Goal: Information Seeking & Learning: Learn about a topic

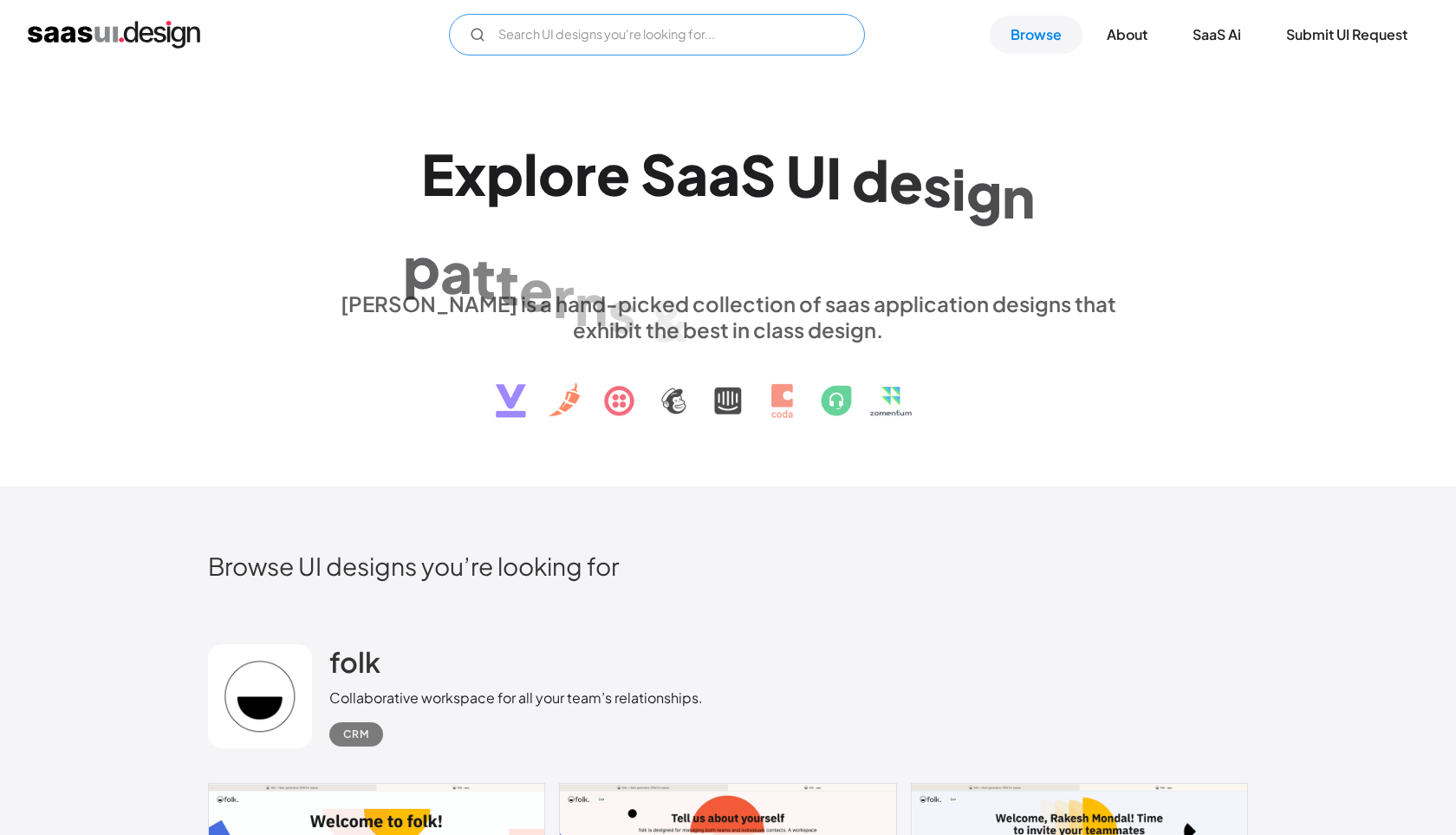
click at [697, 40] on input "Email Form" at bounding box center [657, 35] width 416 height 42
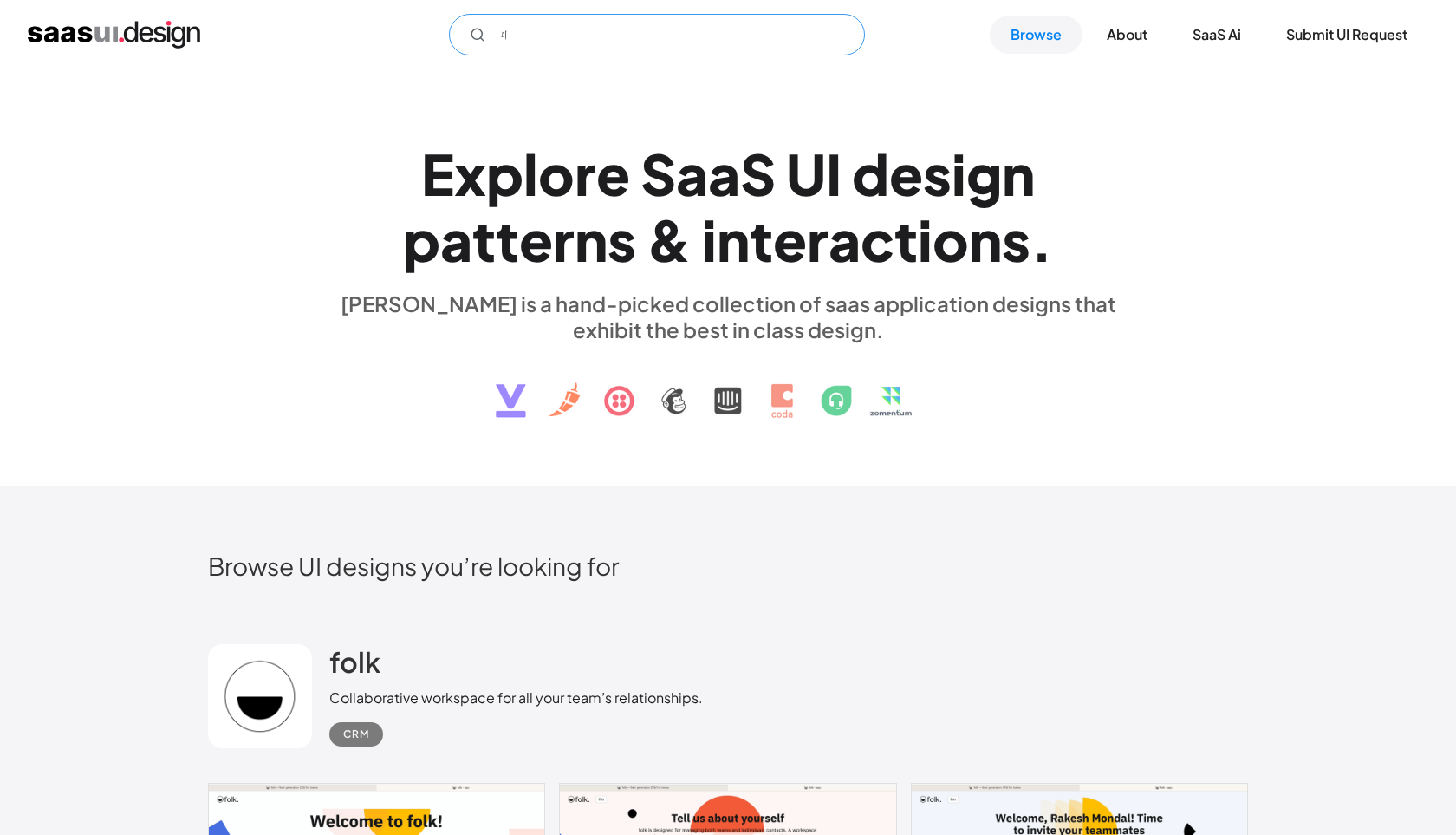
type input "ㄎ"
type input "card"
click at [1048, 34] on link "Browse" at bounding box center [1037, 35] width 93 height 38
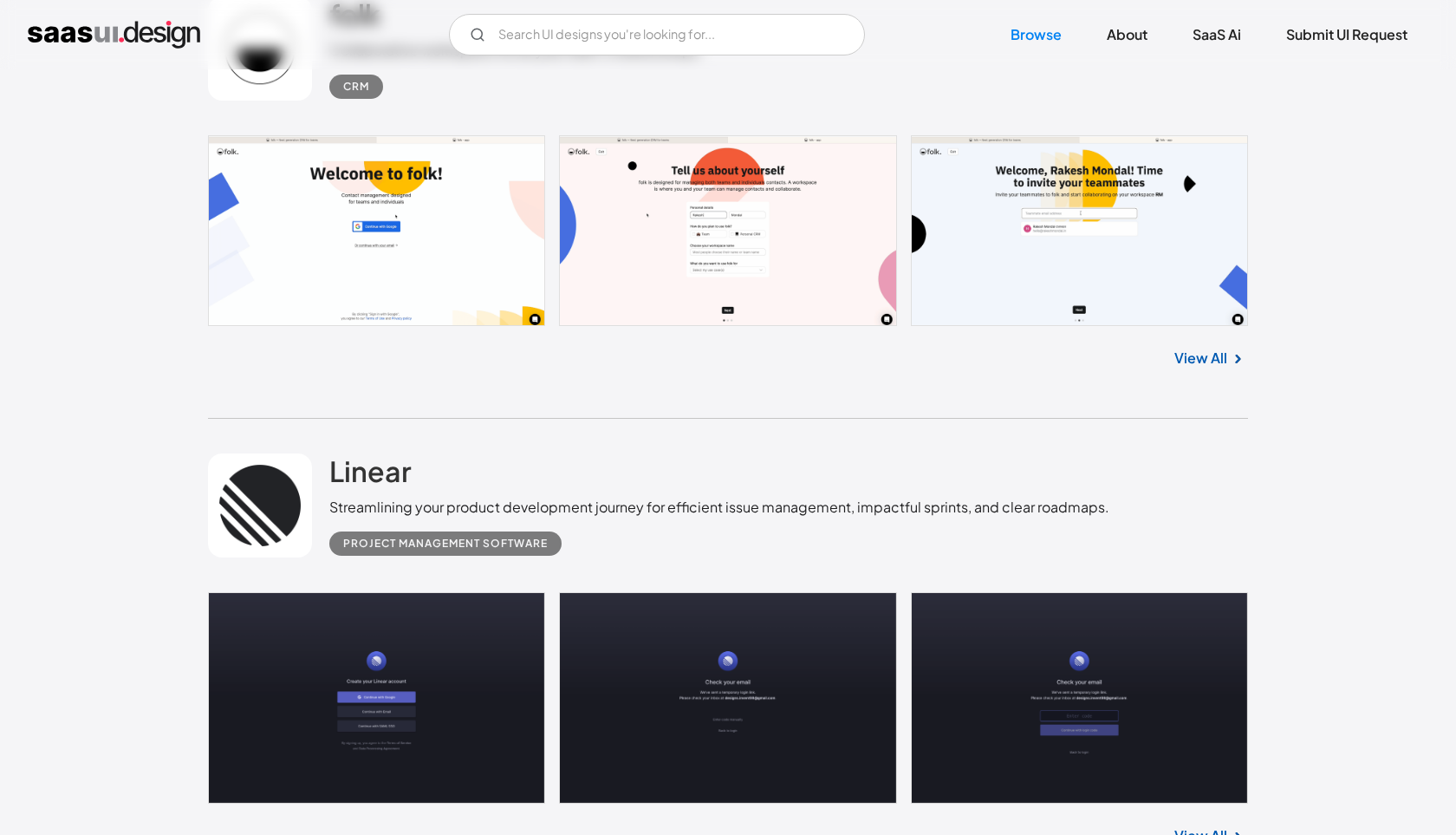
scroll to position [848, 0]
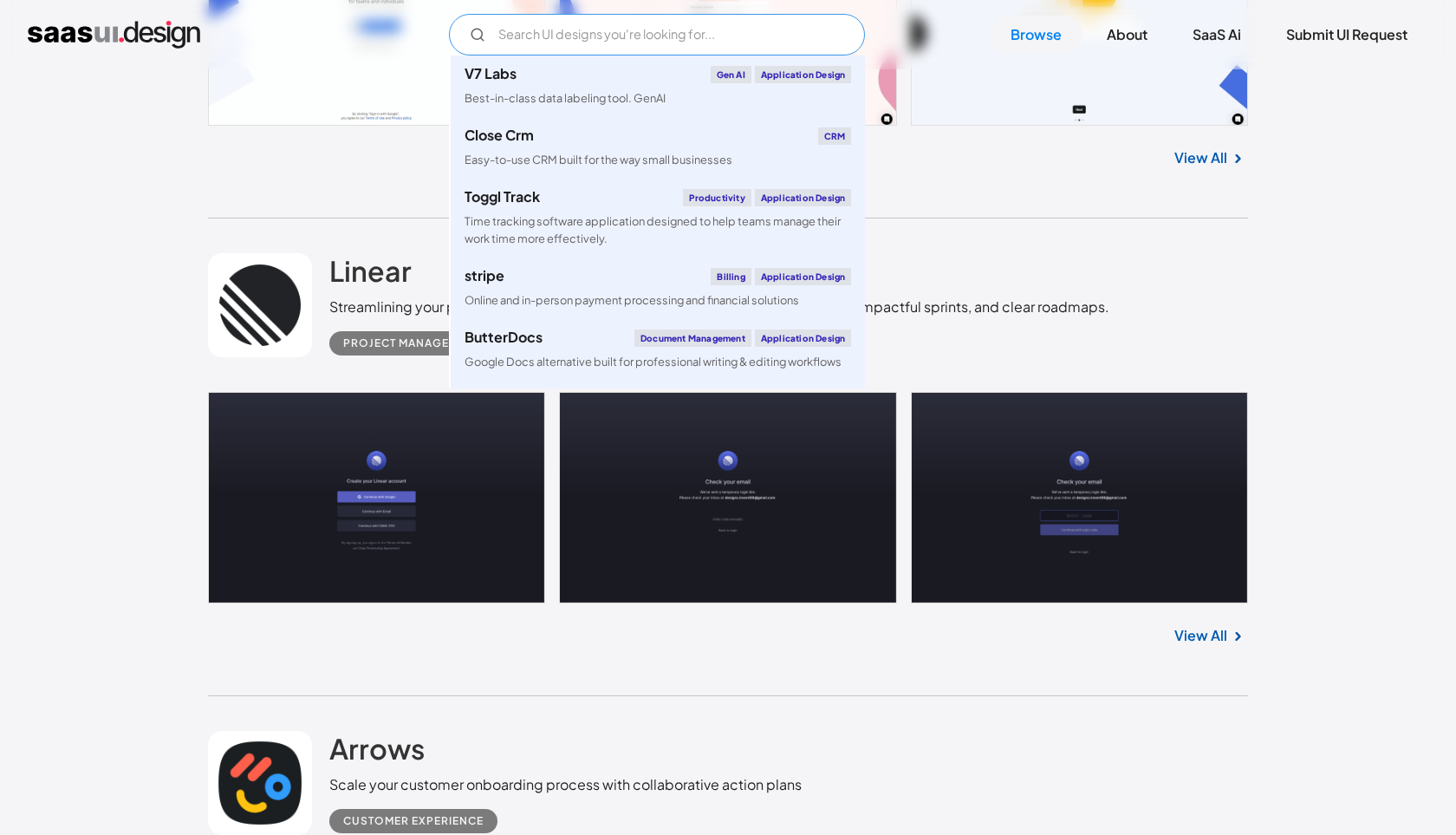
click at [533, 39] on input "Email Form" at bounding box center [657, 35] width 416 height 42
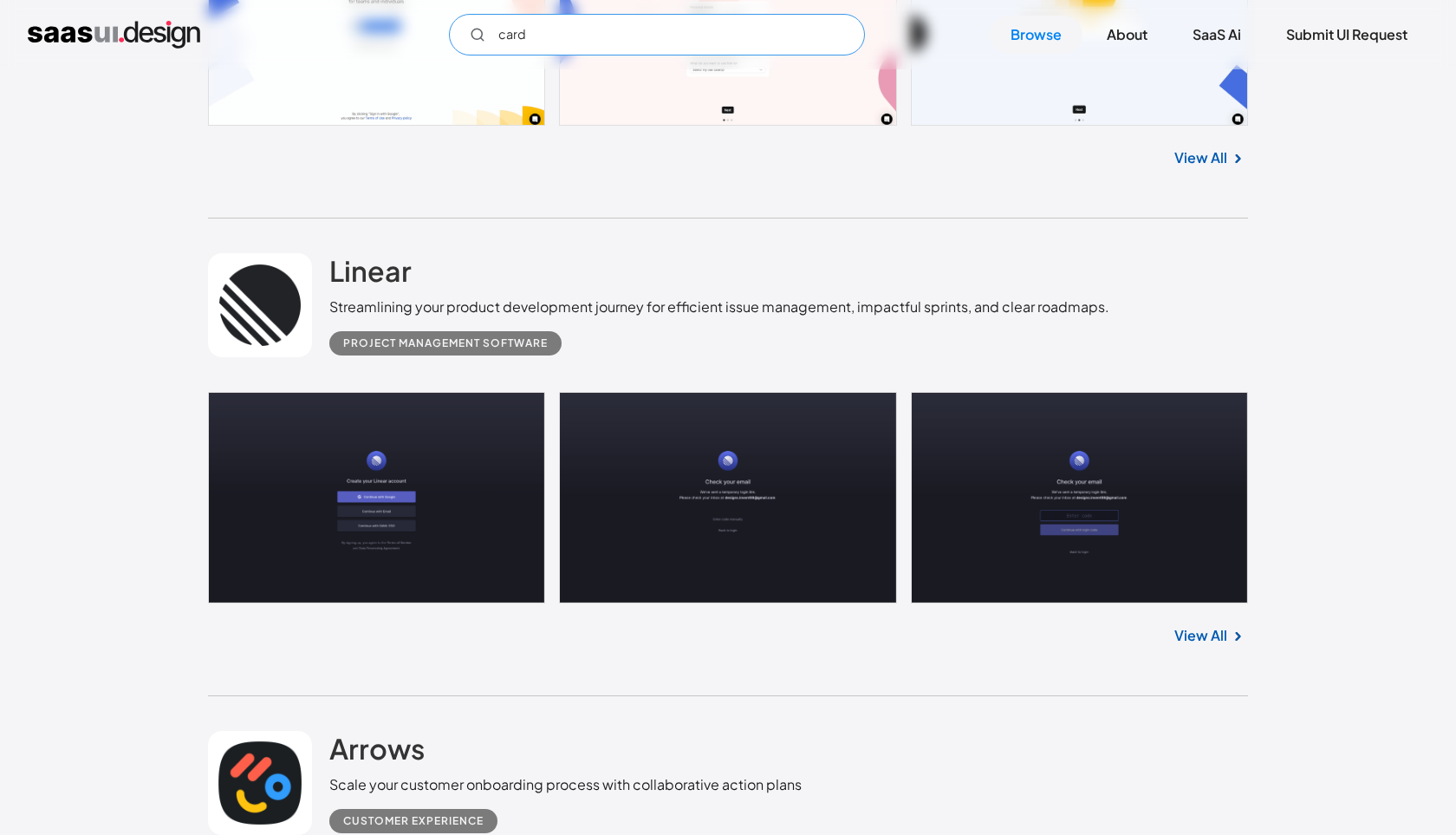
type input "card"
click at [411, 493] on link at bounding box center [728, 498] width 1040 height 211
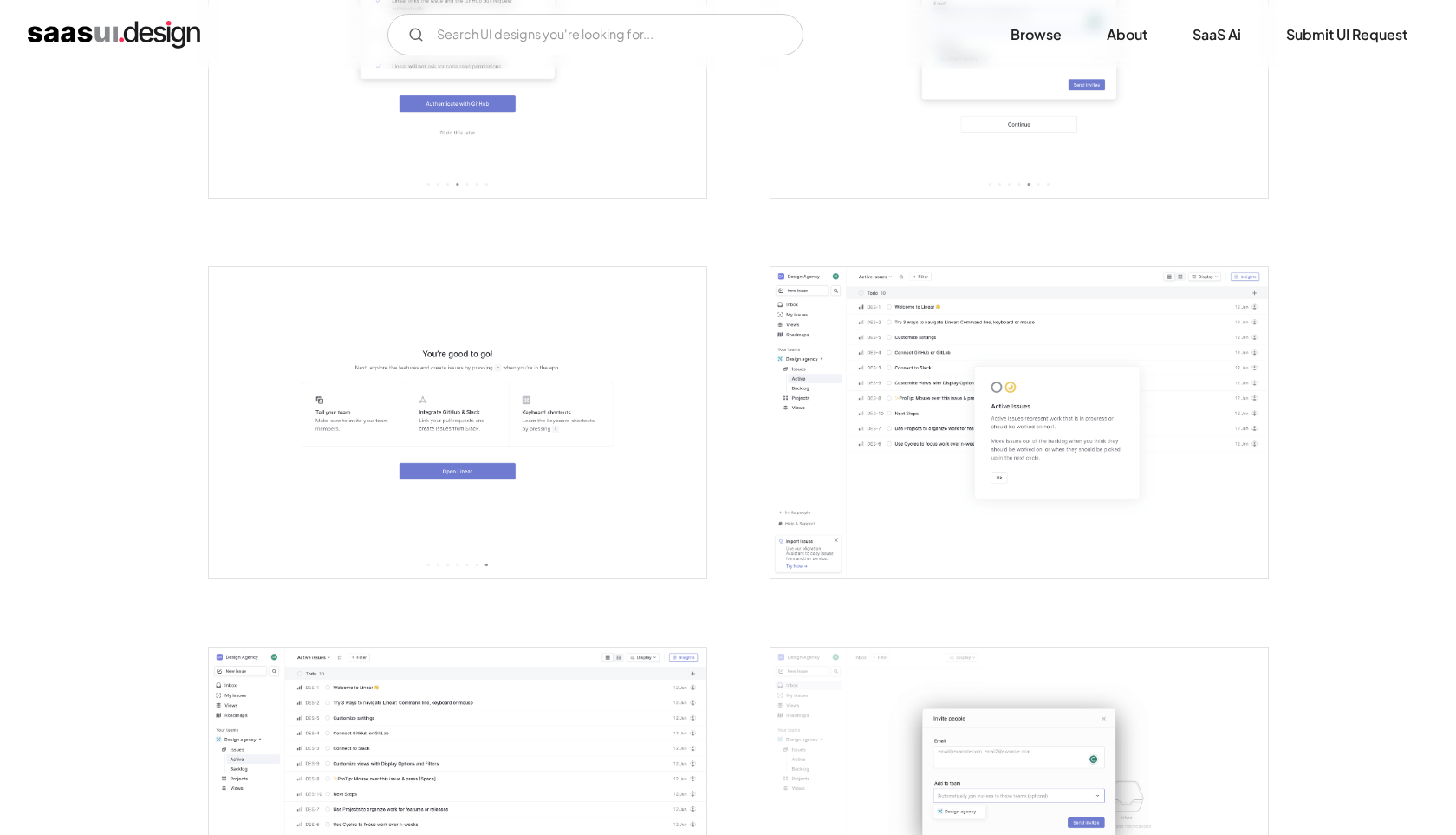
scroll to position [1598, 0]
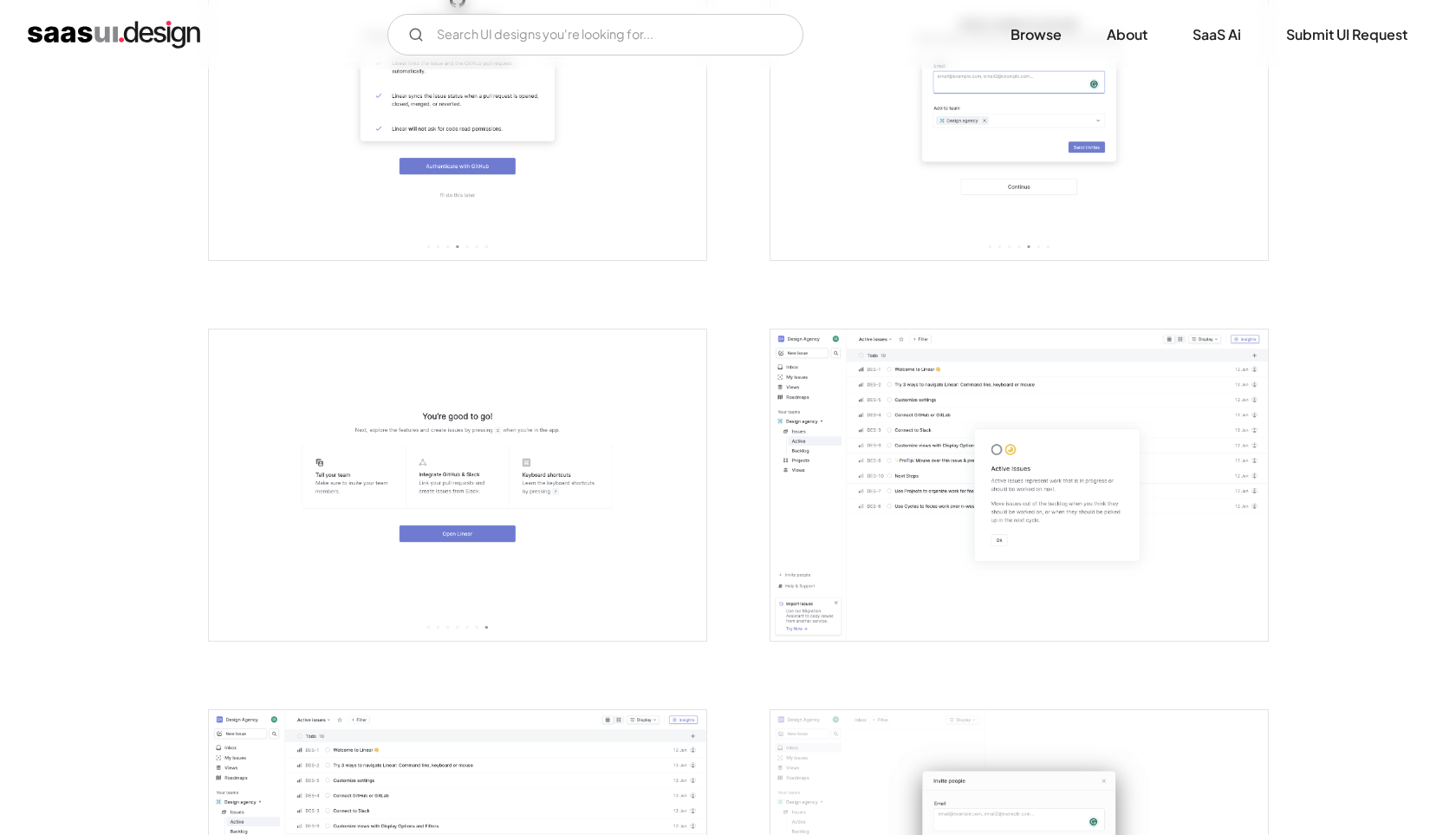
click at [402, 453] on img "open lightbox" at bounding box center [458, 484] width 498 height 311
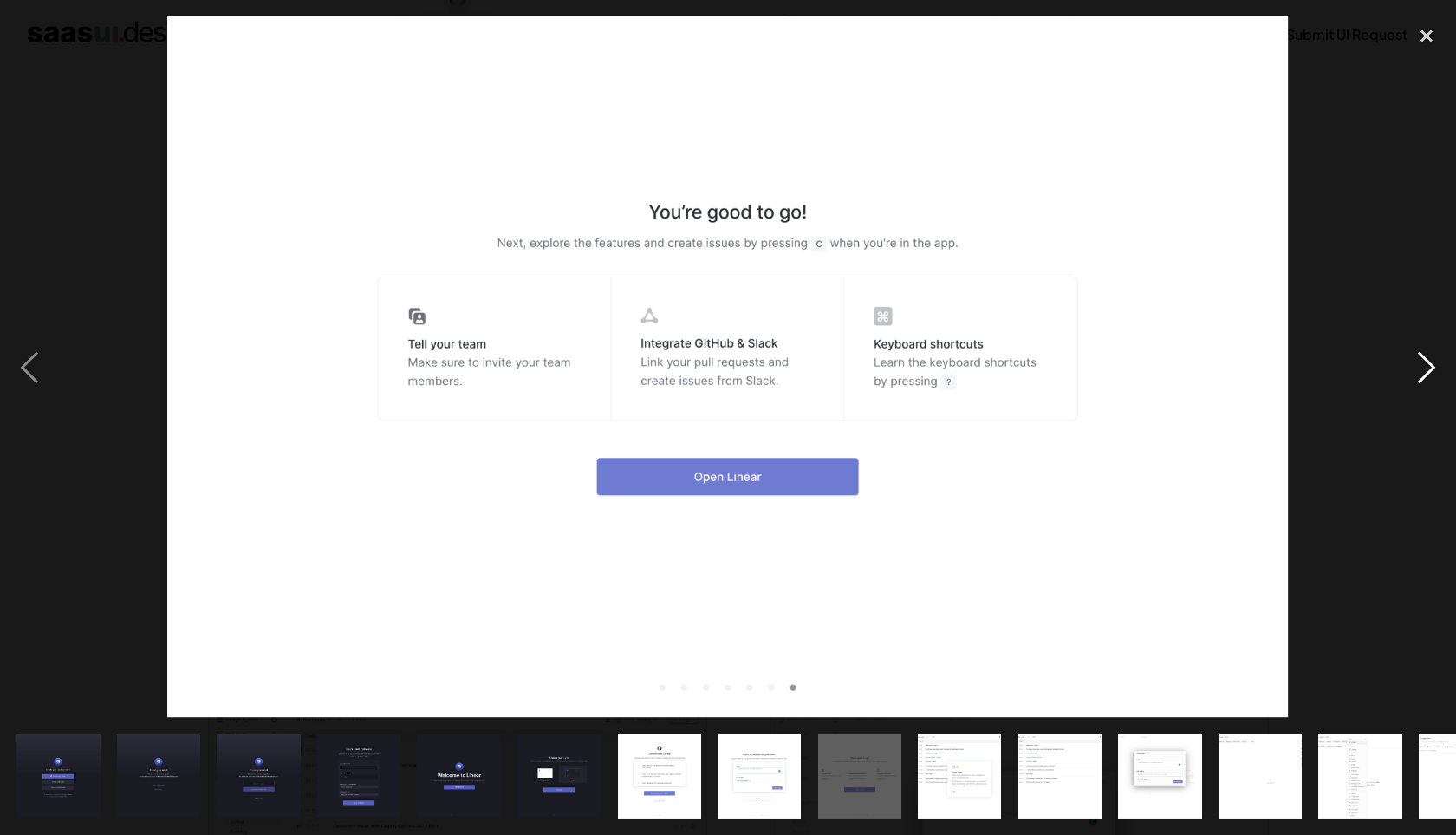
click at [1409, 371] on div "next image" at bounding box center [1427, 366] width 59 height 701
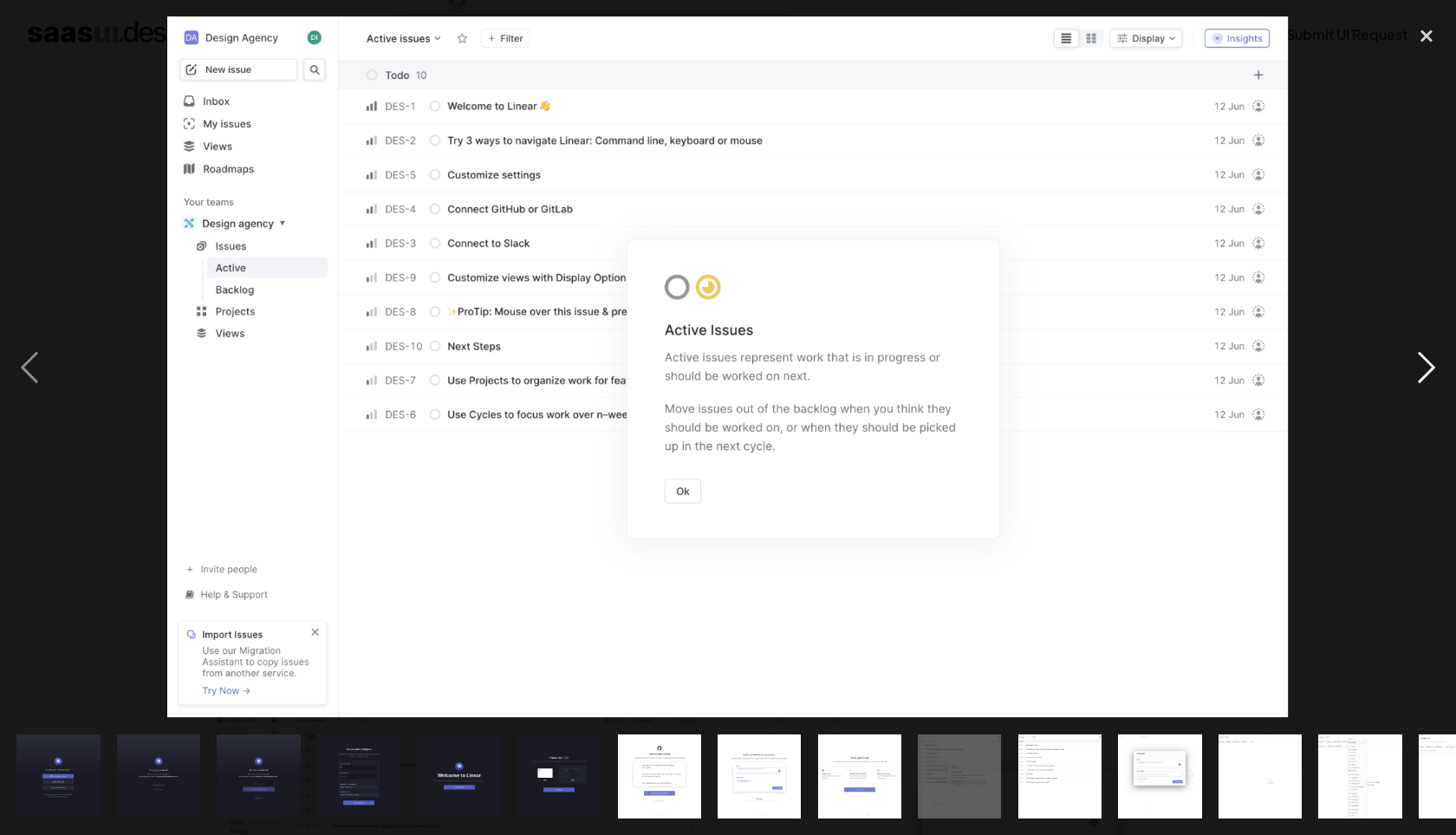
click at [1409, 371] on div "next image" at bounding box center [1427, 366] width 59 height 701
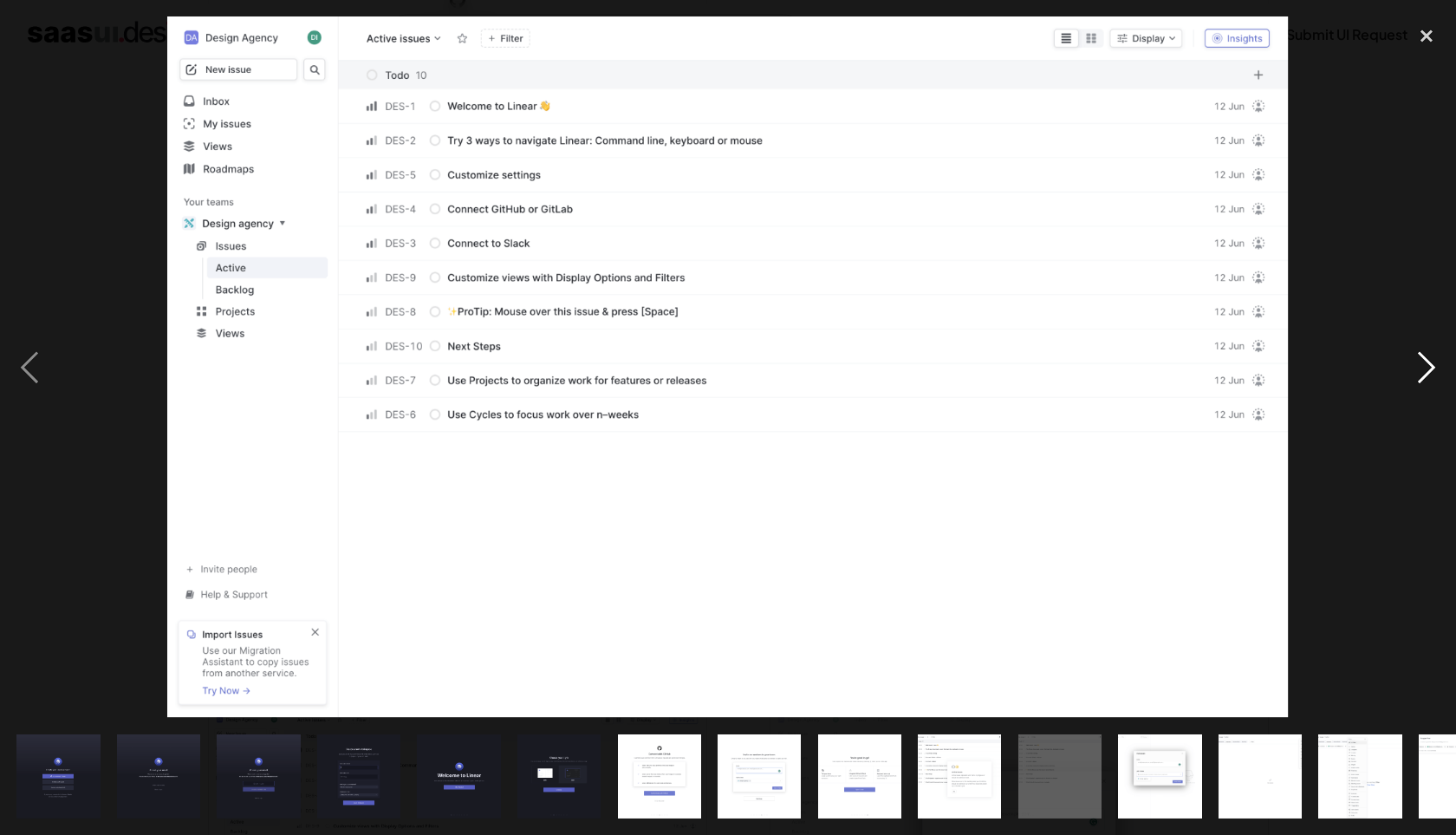
click at [1409, 371] on div "next image" at bounding box center [1427, 366] width 59 height 701
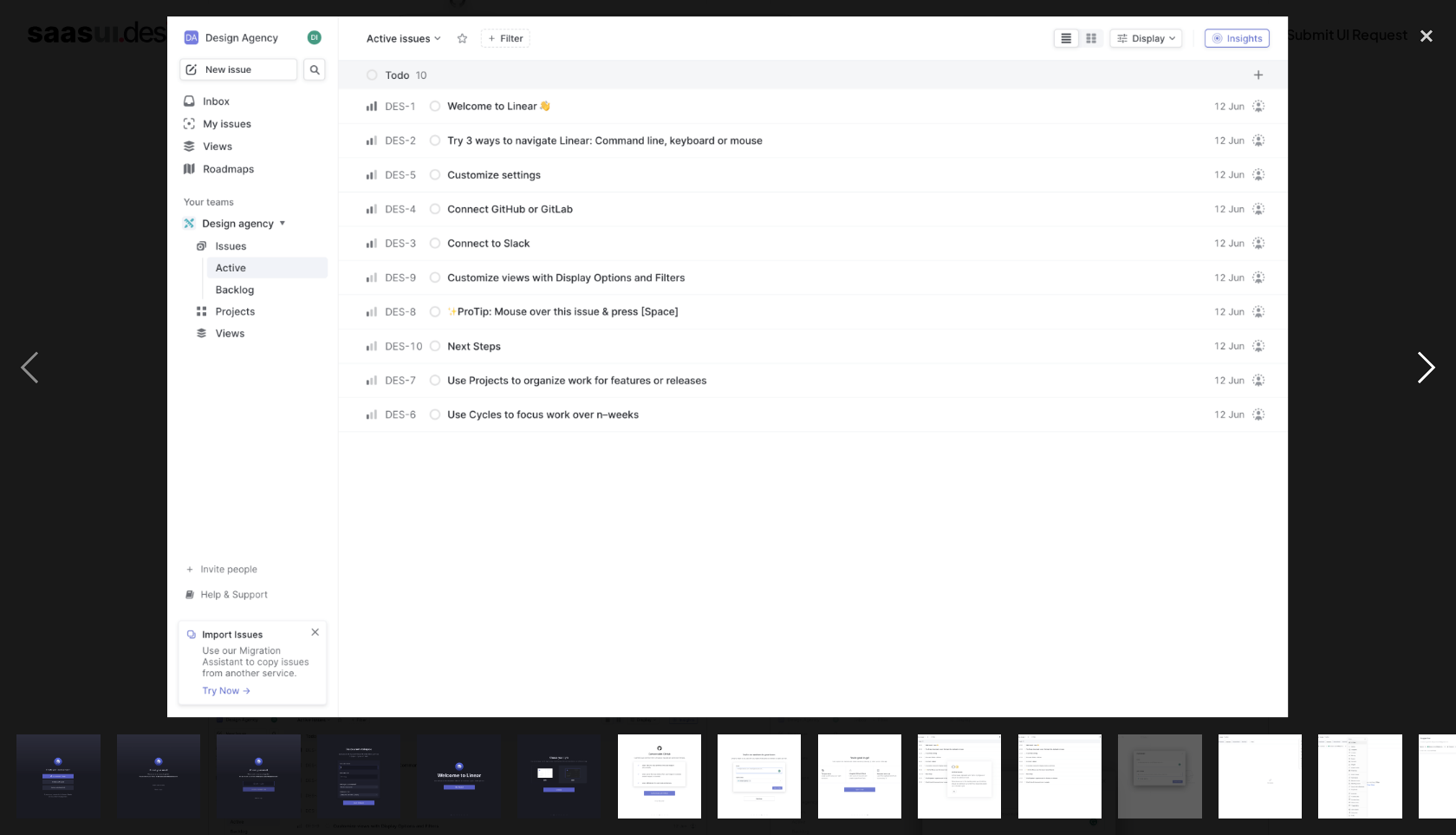
click at [1409, 371] on div "next image" at bounding box center [1427, 366] width 59 height 701
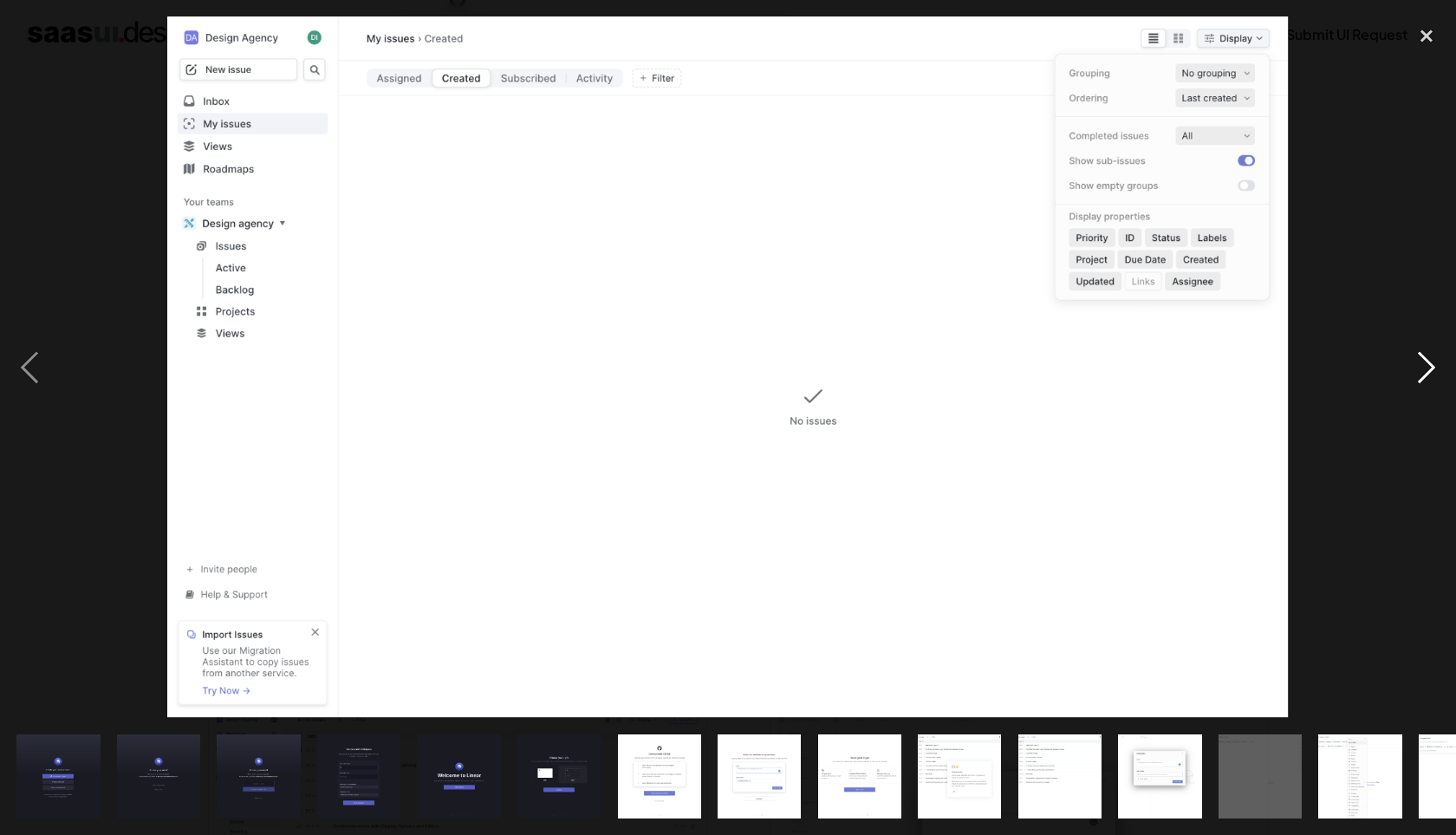
click at [1409, 371] on div "next image" at bounding box center [1427, 366] width 59 height 701
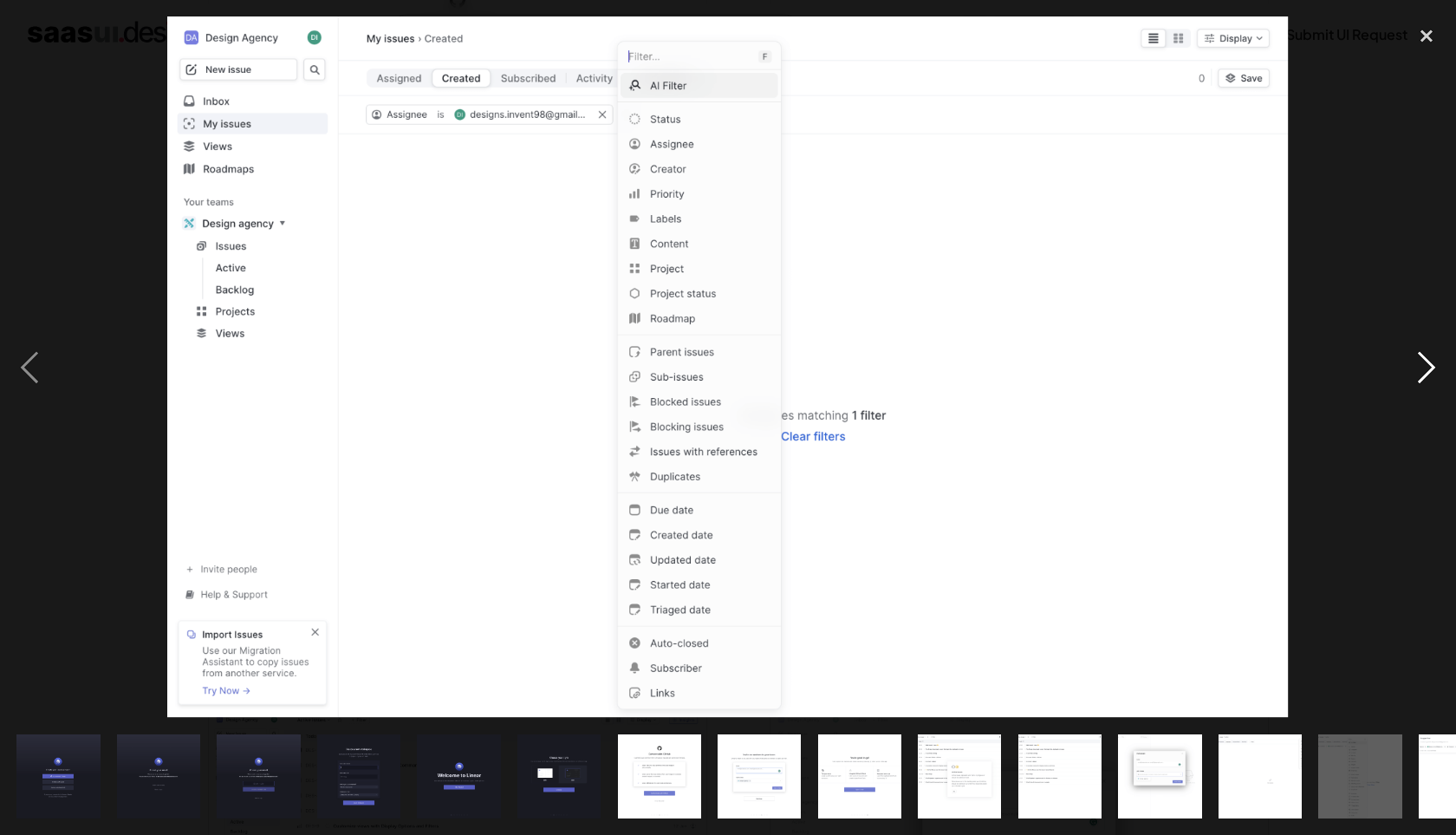
click at [1409, 371] on div "next image" at bounding box center [1427, 366] width 59 height 701
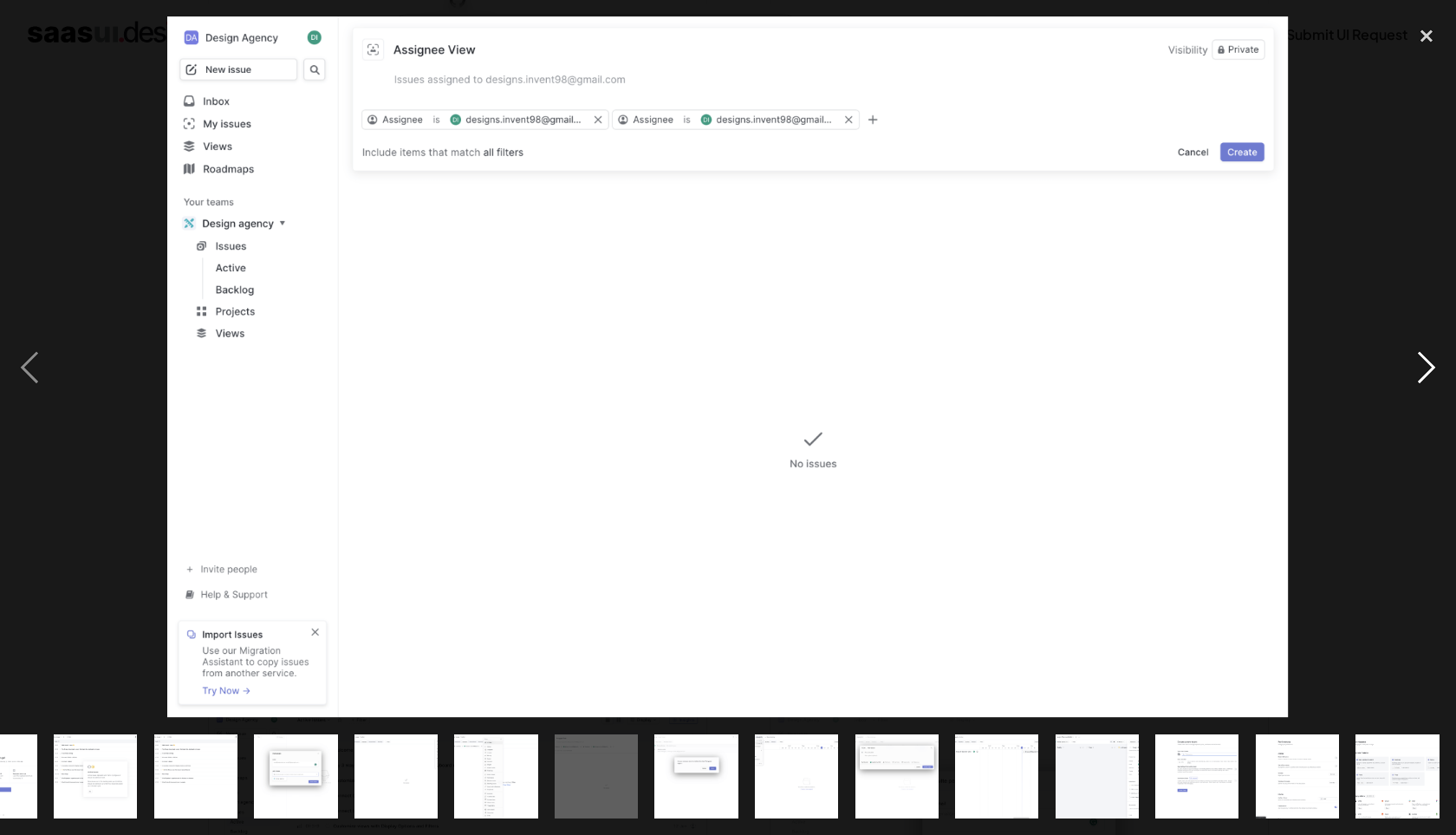
scroll to position [0, 864]
click at [1409, 371] on div "next image" at bounding box center [1427, 366] width 59 height 701
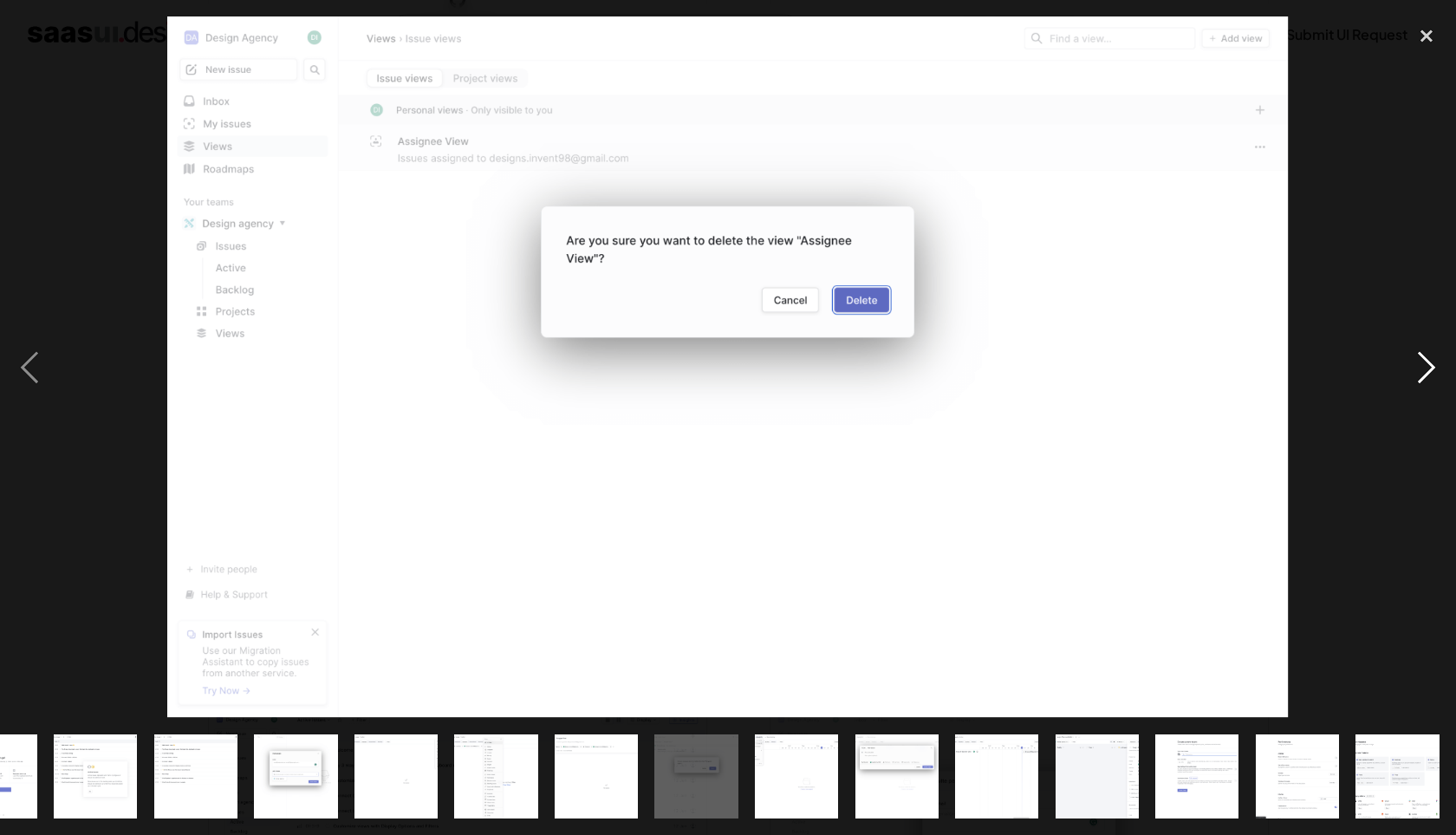
click at [1409, 371] on div "next image" at bounding box center [1427, 366] width 59 height 701
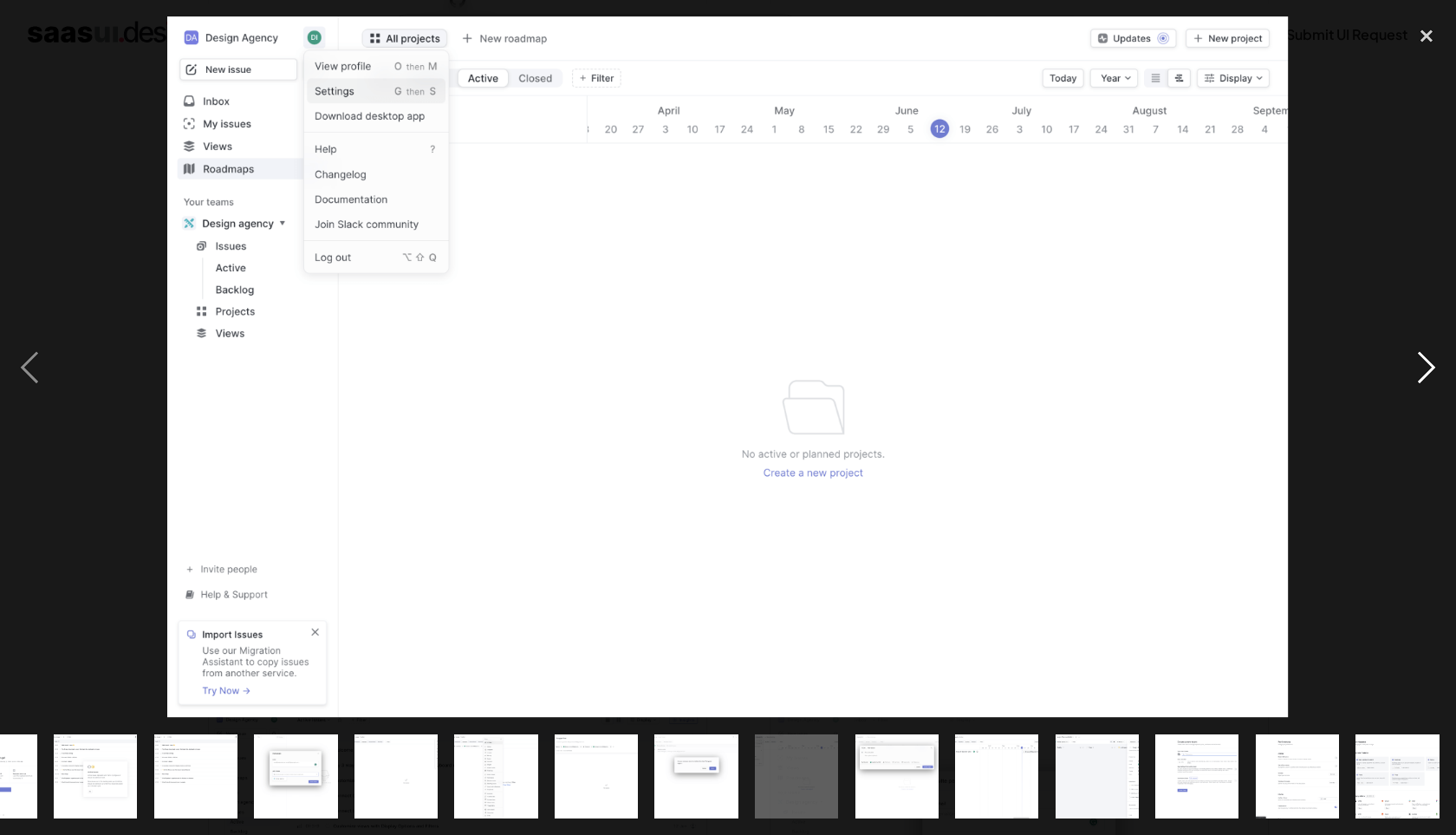
click at [1409, 371] on div "next image" at bounding box center [1427, 366] width 59 height 701
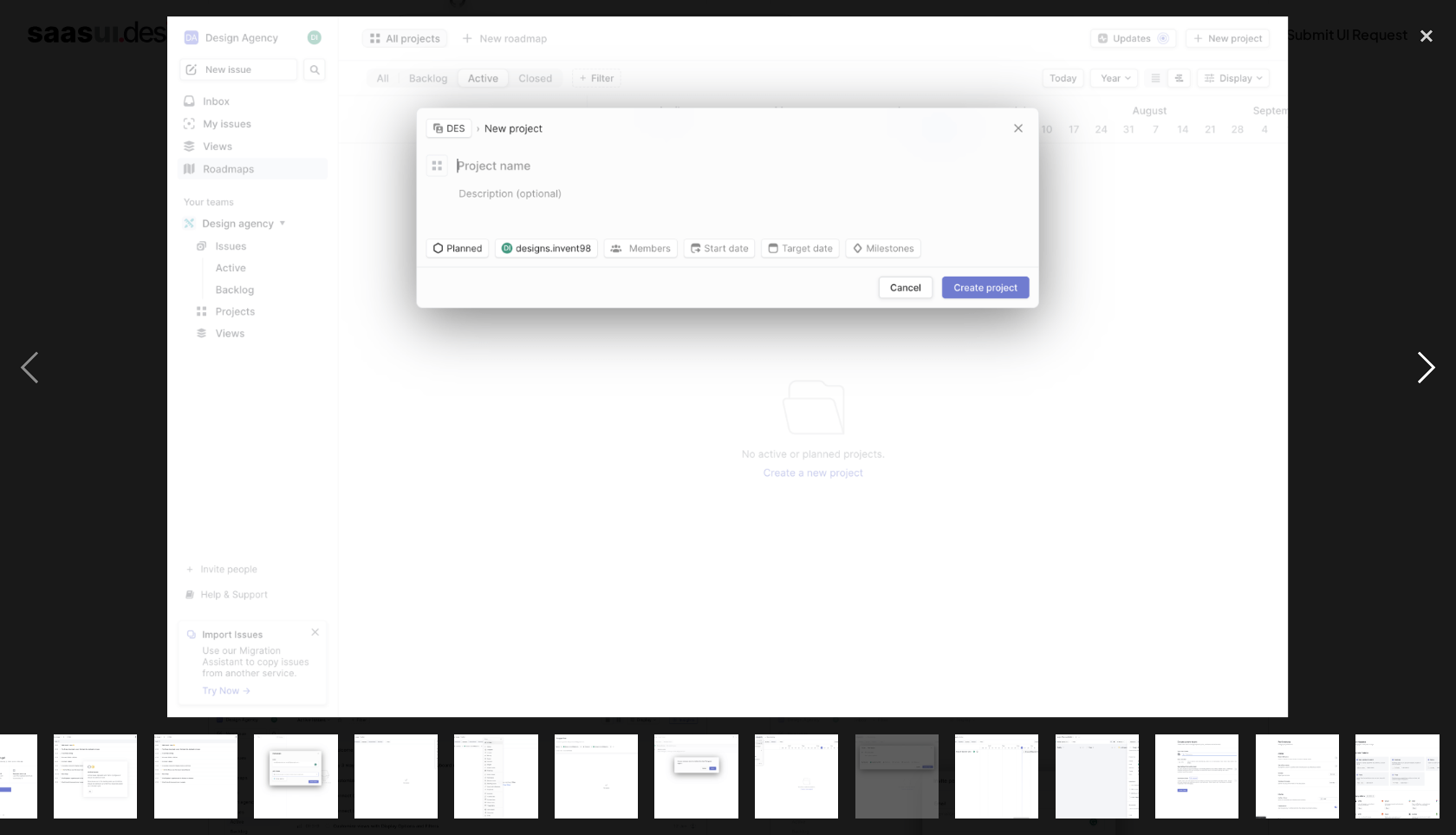
click at [1409, 371] on div "next image" at bounding box center [1427, 366] width 59 height 701
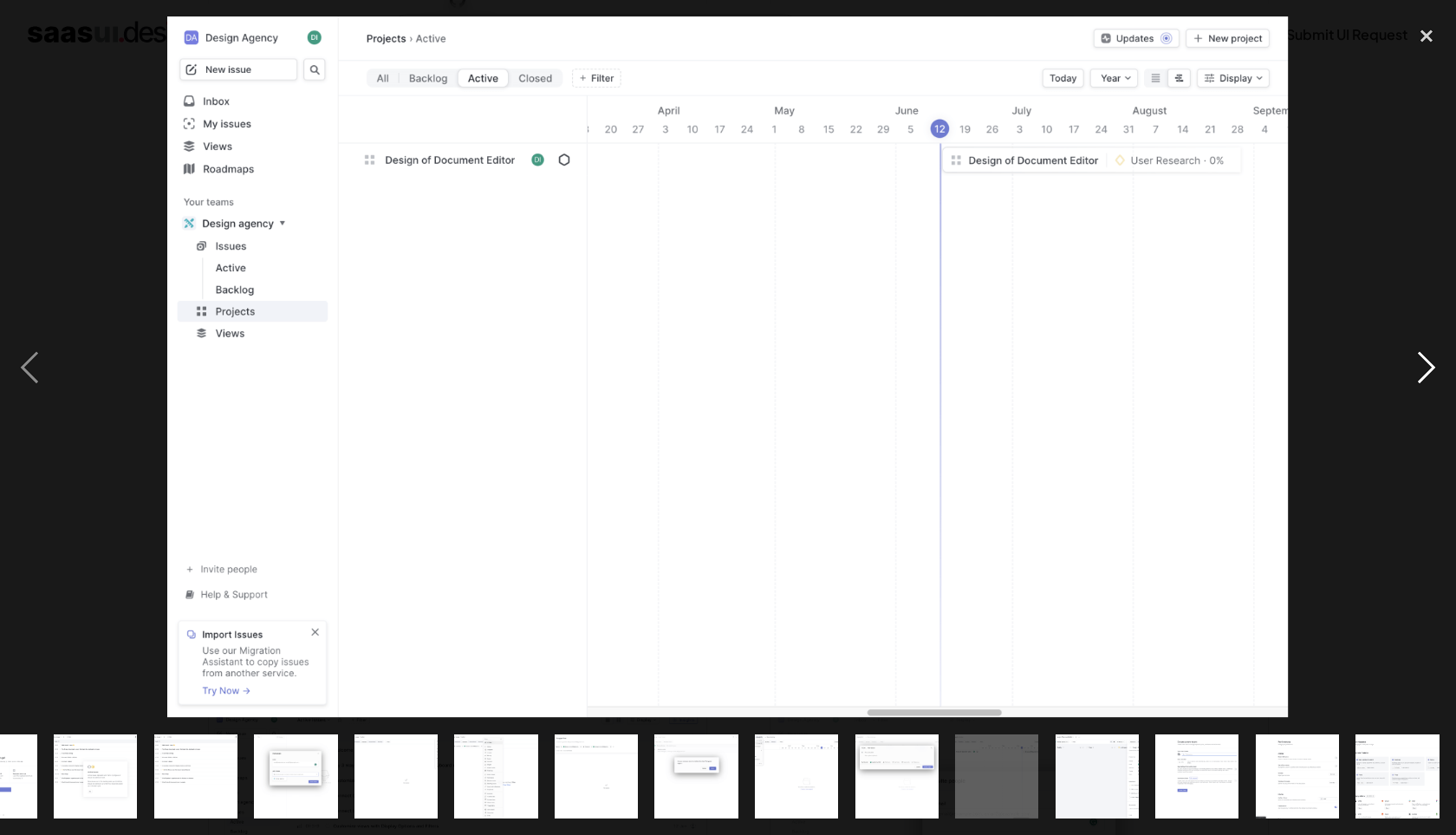
click at [1409, 371] on div "next image" at bounding box center [1427, 366] width 59 height 701
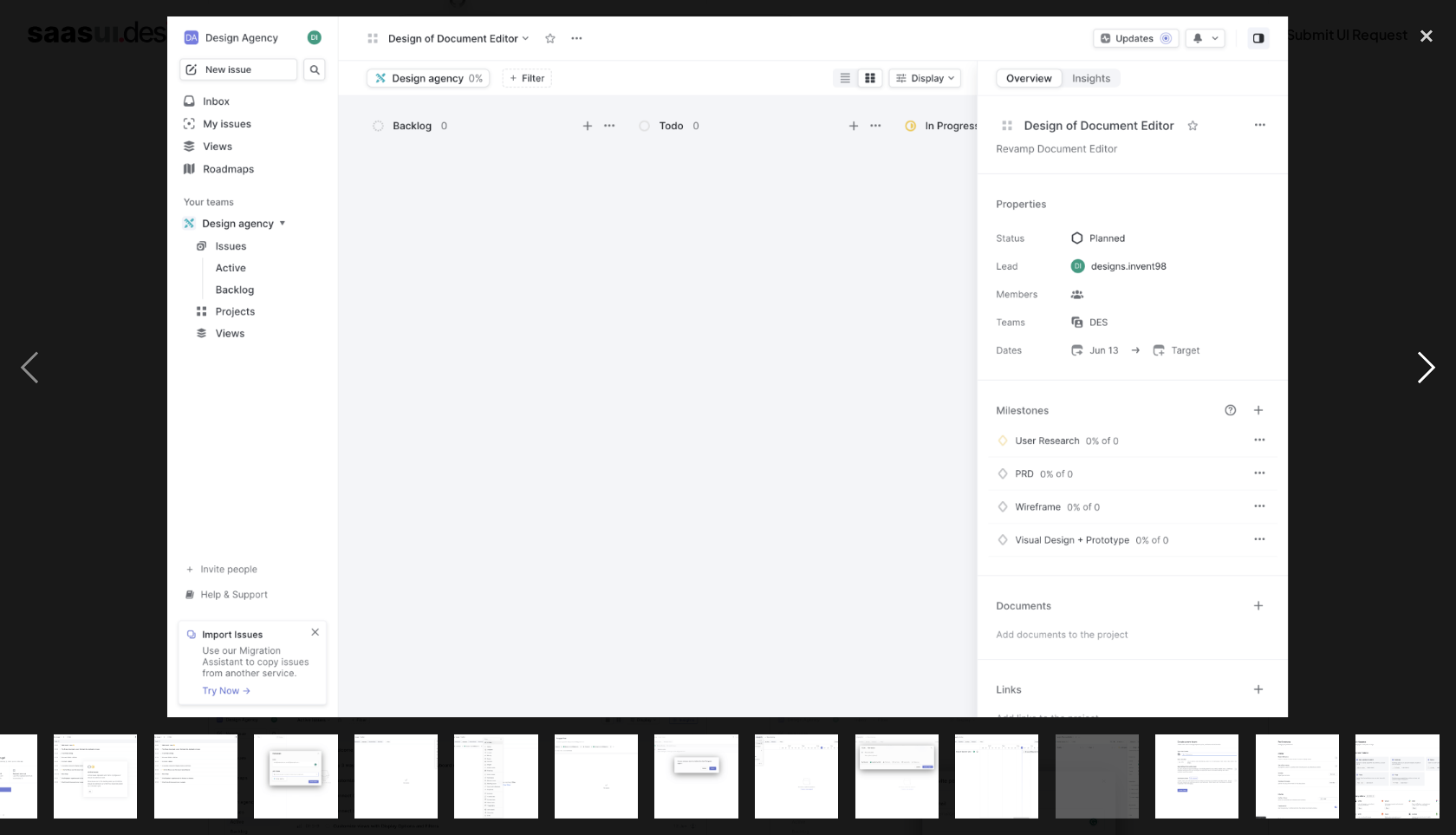
click at [1409, 371] on div "next image" at bounding box center [1427, 366] width 59 height 701
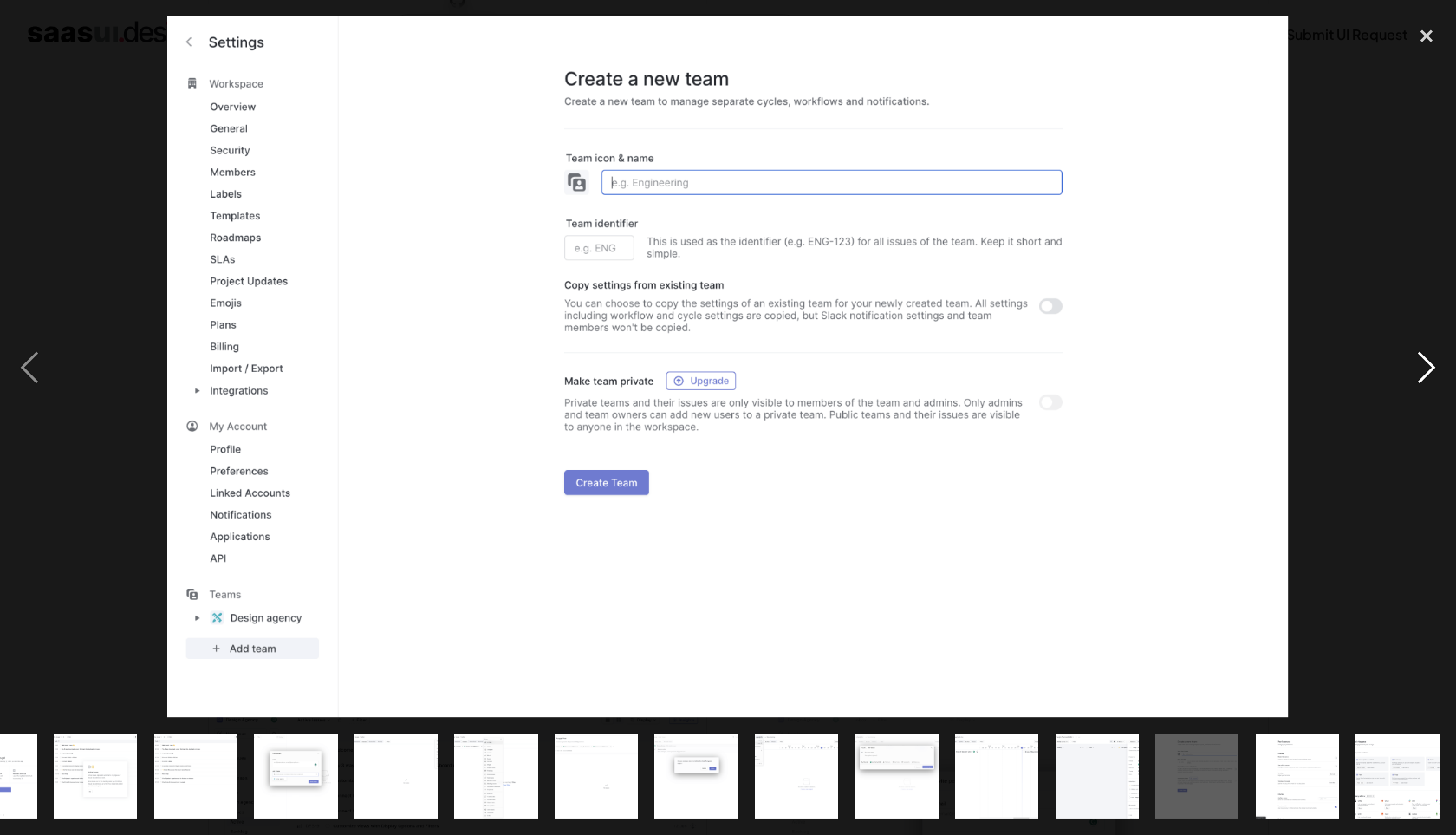
click at [1409, 371] on div "next image" at bounding box center [1427, 366] width 59 height 701
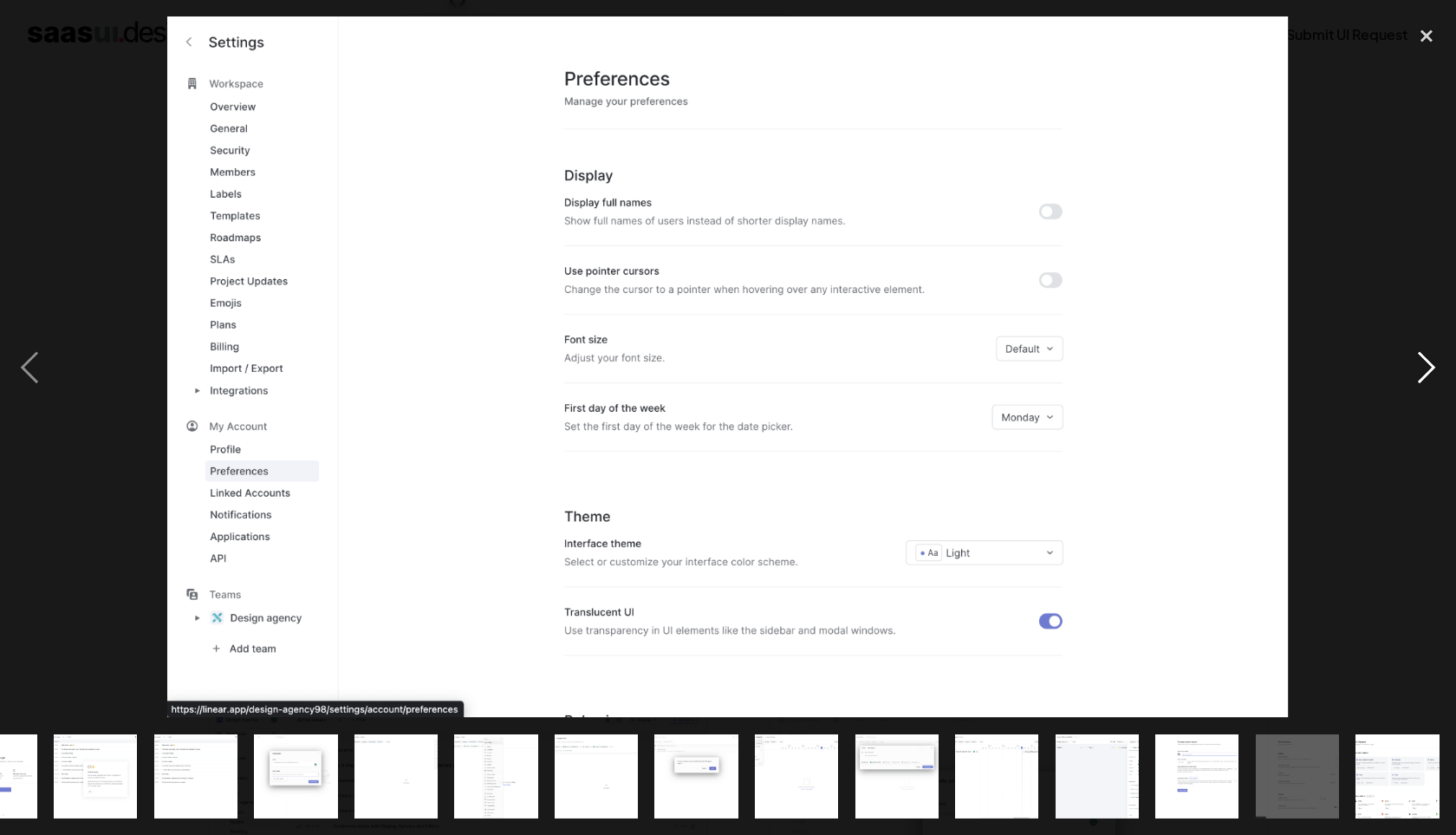
click at [1409, 371] on div "next image" at bounding box center [1427, 366] width 59 height 701
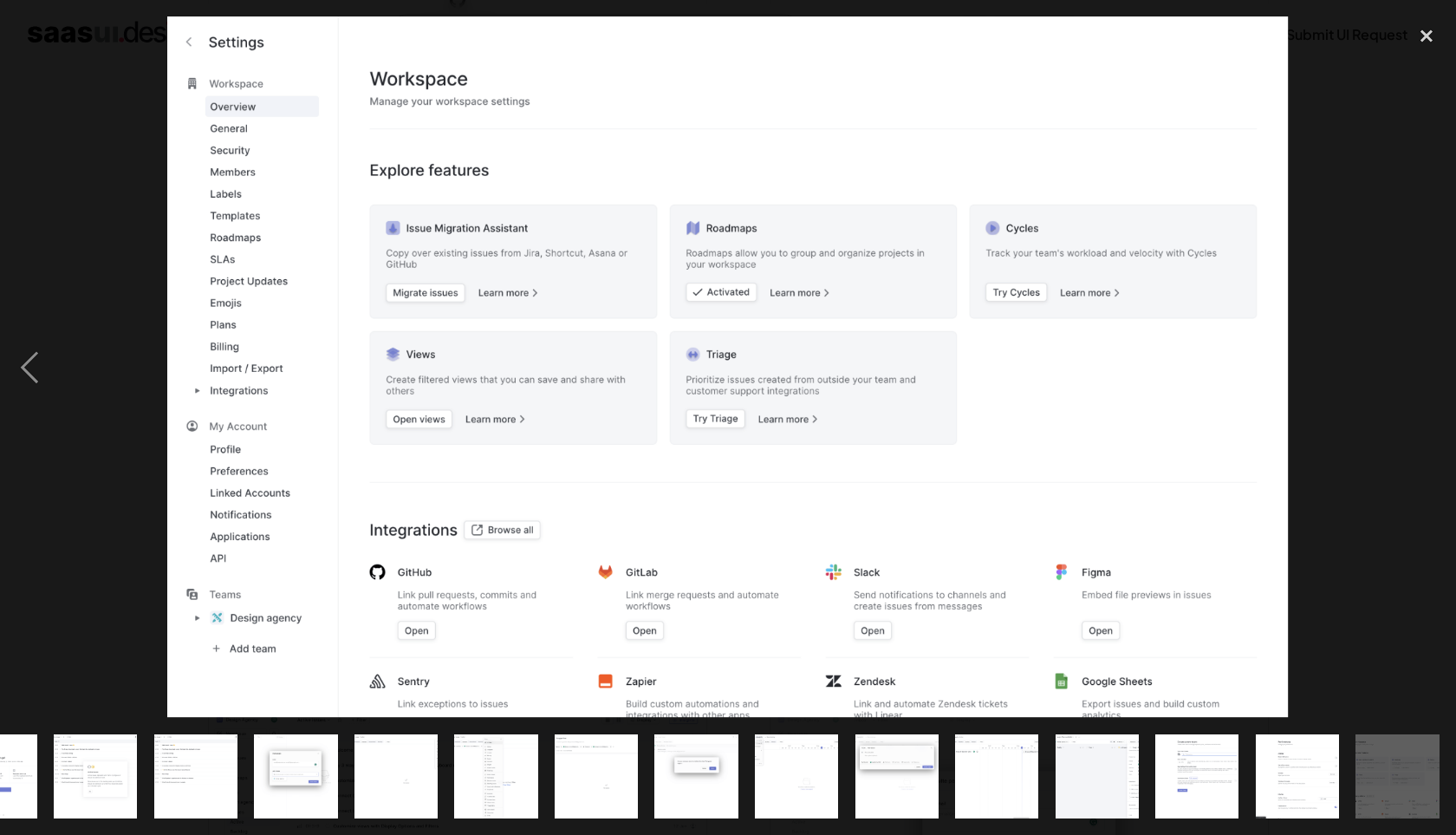
click at [1329, 440] on div at bounding box center [728, 366] width 1456 height 701
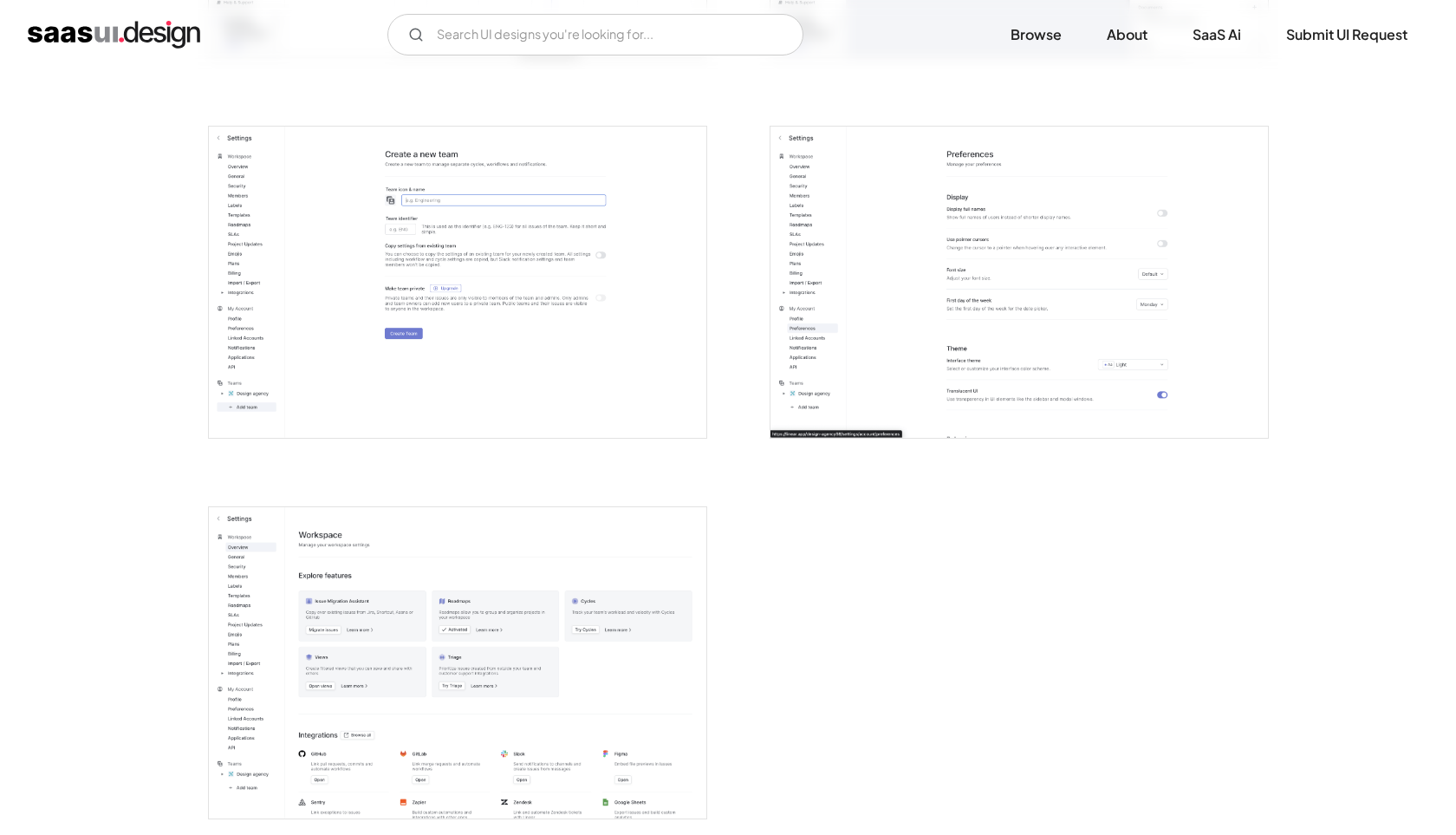
scroll to position [4219, 0]
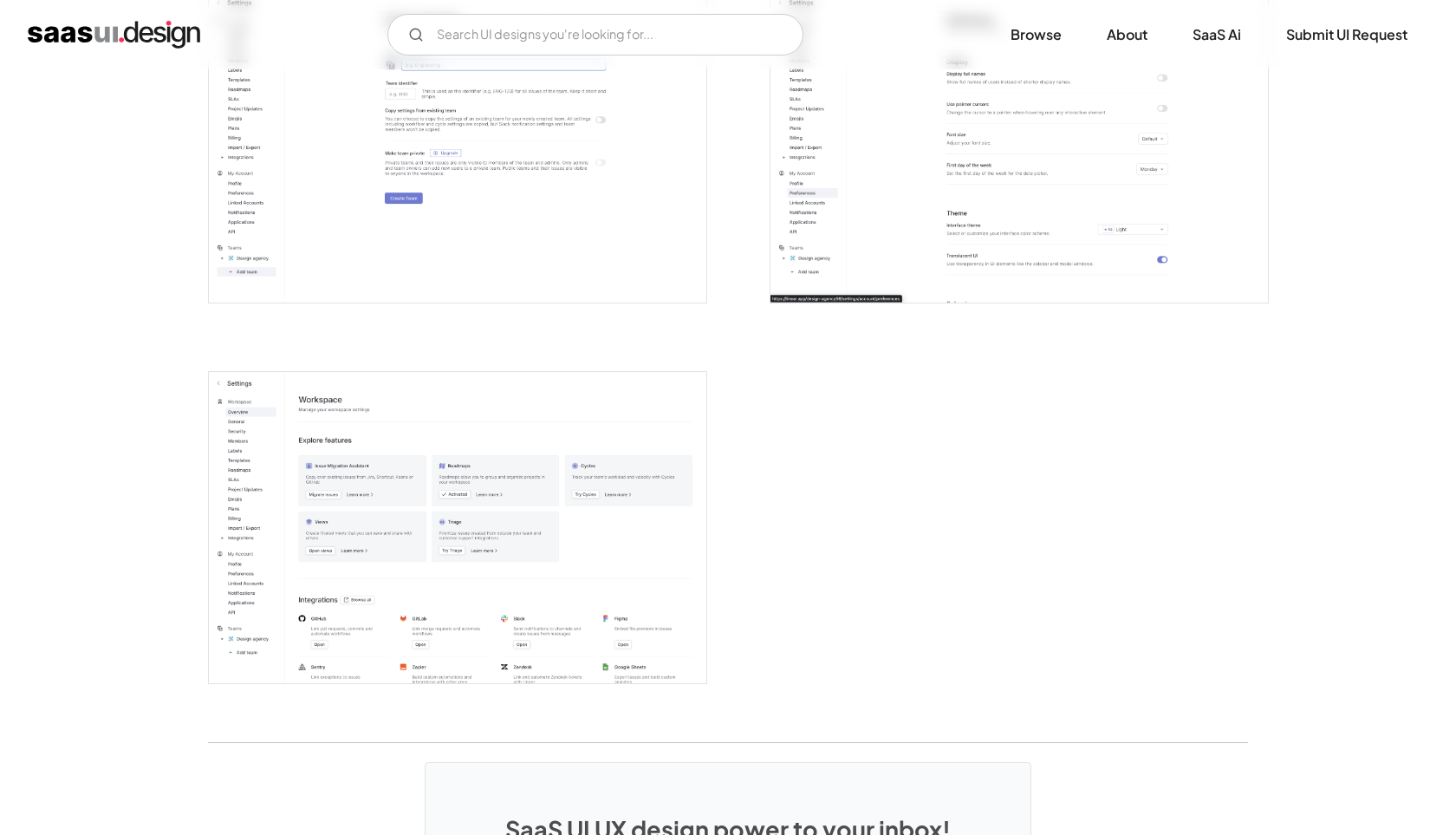
click at [508, 645] on img "open lightbox" at bounding box center [458, 527] width 498 height 311
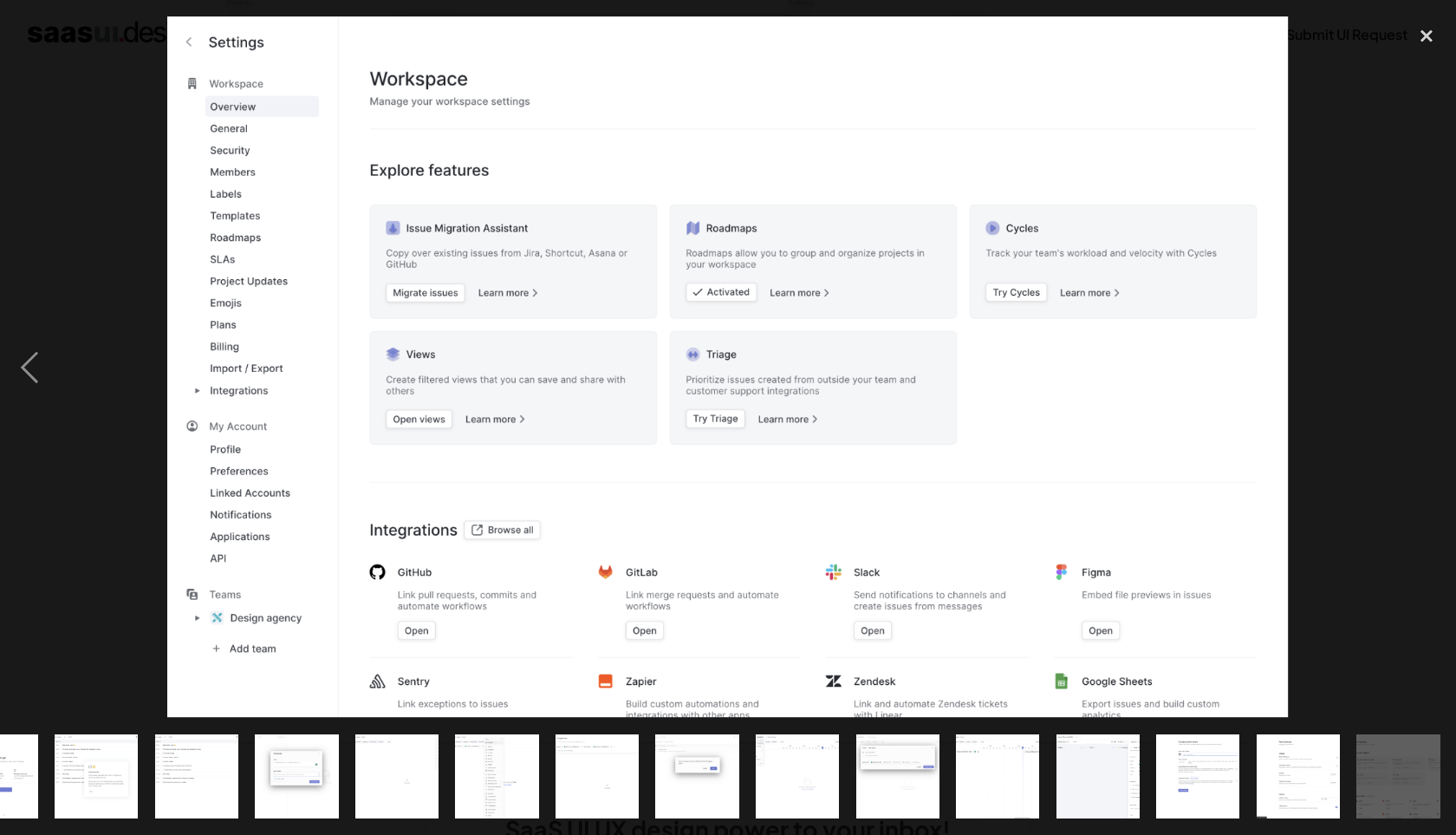
scroll to position [0, 864]
click at [1421, 37] on div "close lightbox" at bounding box center [1427, 36] width 59 height 38
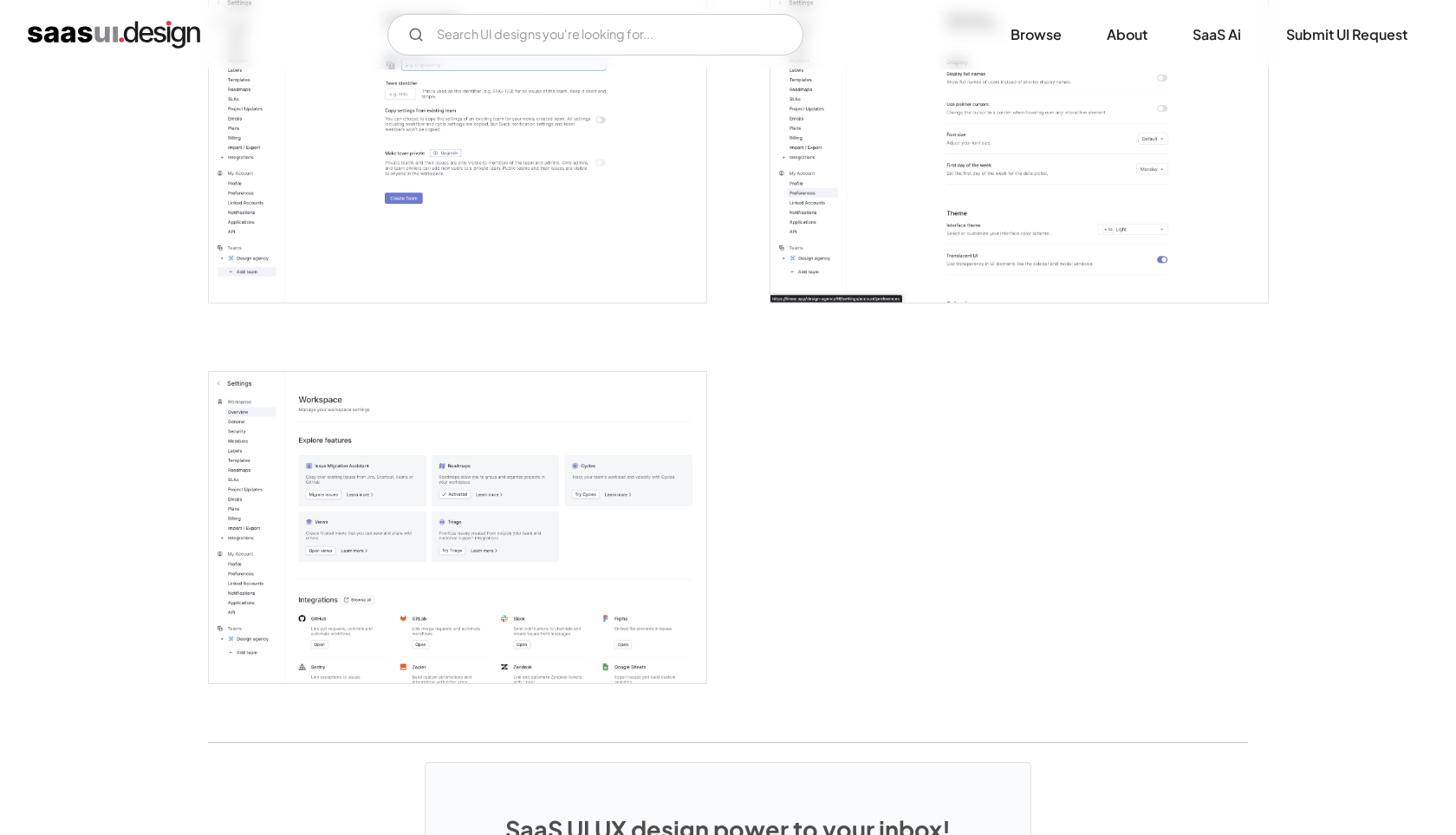
scroll to position [0, 0]
